Goal: Task Accomplishment & Management: Manage account settings

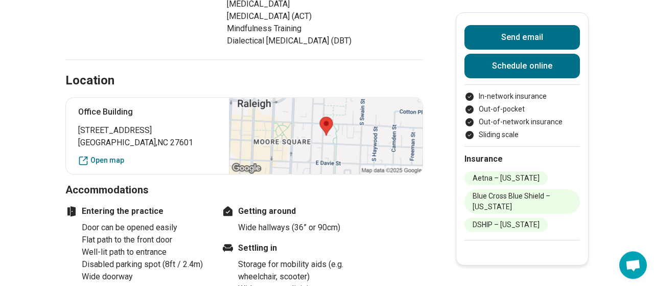
scroll to position [656, 0]
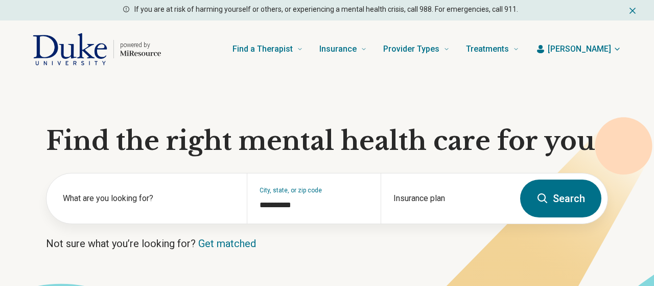
click at [611, 51] on span "[PERSON_NAME]" at bounding box center [579, 49] width 63 height 12
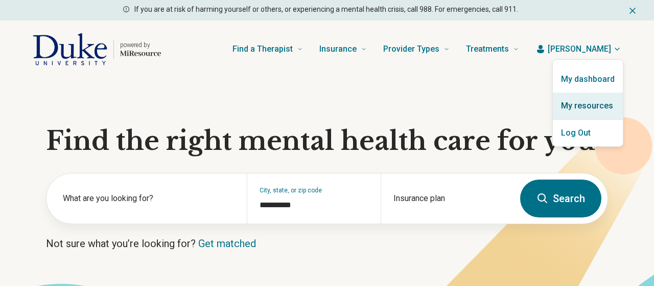
click at [599, 107] on link "My resources" at bounding box center [588, 105] width 70 height 27
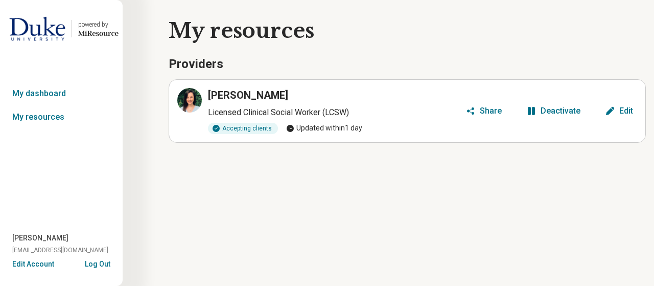
click at [629, 107] on div "Edit" at bounding box center [626, 111] width 14 height 8
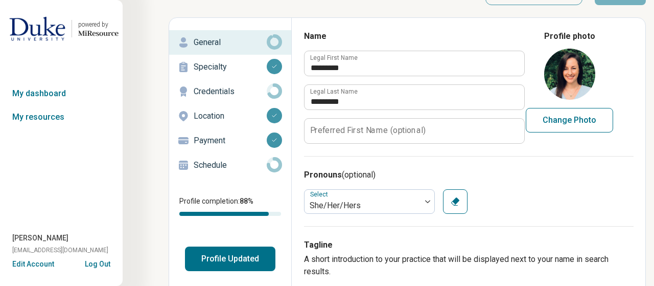
scroll to position [43, 0]
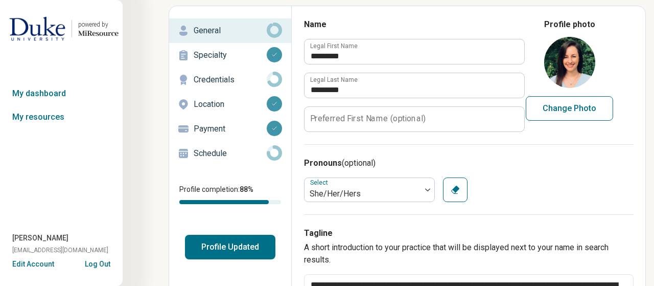
click at [232, 252] on button "Profile Updated" at bounding box center [230, 247] width 90 height 25
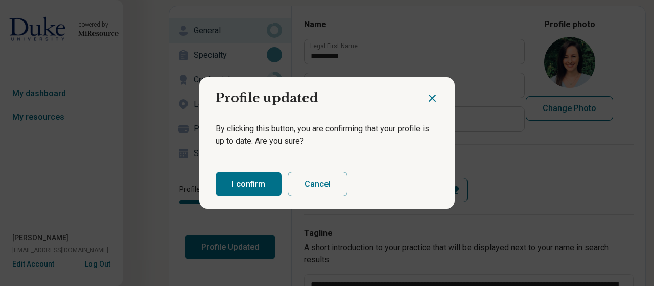
click at [247, 182] on button "I confirm" at bounding box center [249, 184] width 66 height 25
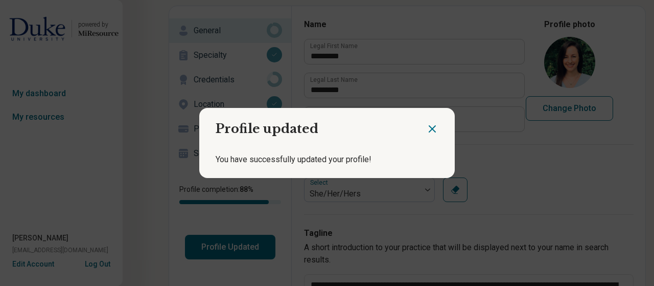
click at [432, 124] on icon "Close dialog" at bounding box center [432, 129] width 12 height 12
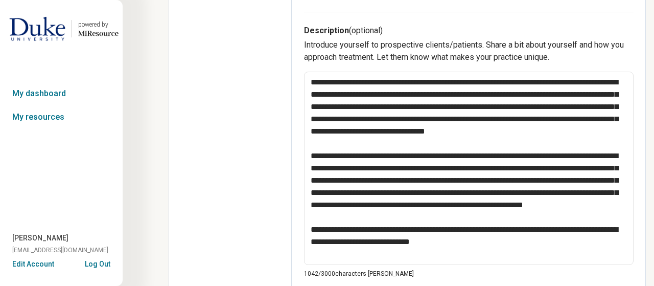
scroll to position [0, 0]
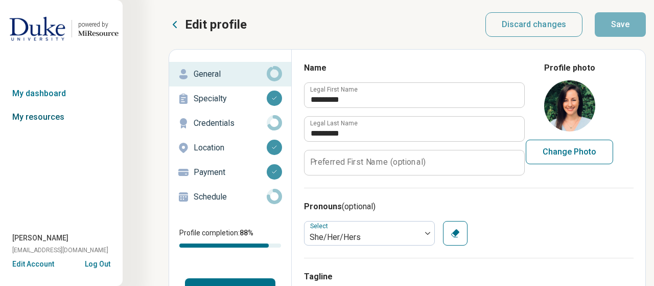
click at [37, 114] on link "My resources" at bounding box center [61, 117] width 123 height 24
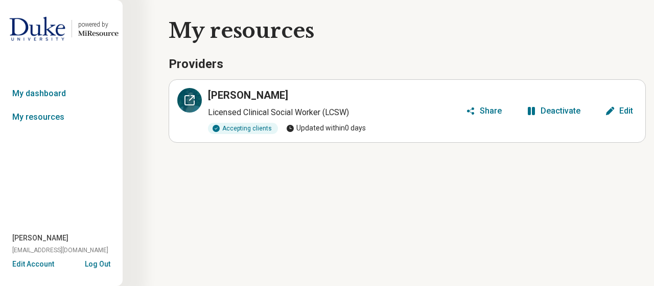
click at [197, 99] on div at bounding box center [189, 100] width 25 height 25
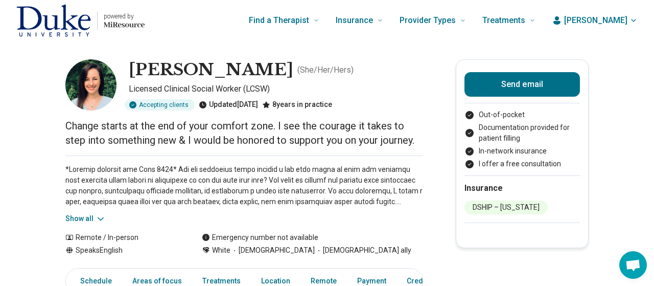
click at [83, 216] on button "Show all" at bounding box center [85, 218] width 40 height 11
